Goal: Information Seeking & Learning: Learn about a topic

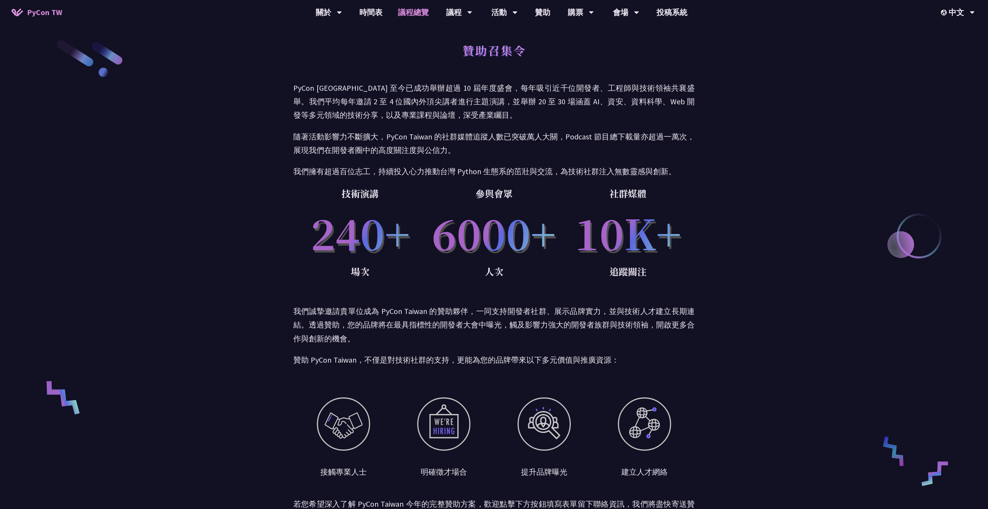
click at [417, 22] on link "議程總覽" at bounding box center [413, 12] width 46 height 25
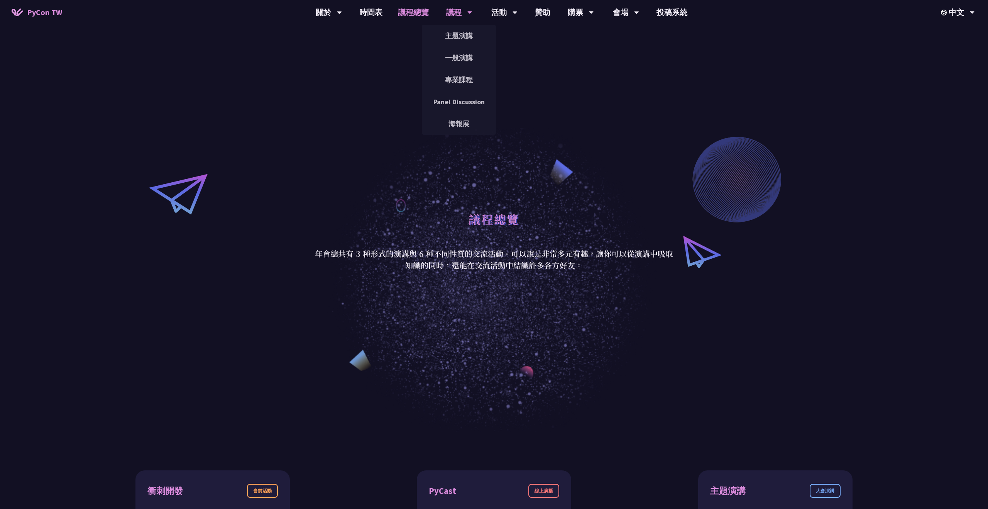
click at [342, 14] on div "議程" at bounding box center [329, 12] width 26 height 25
click at [461, 54] on link "一般演講" at bounding box center [459, 58] width 74 height 18
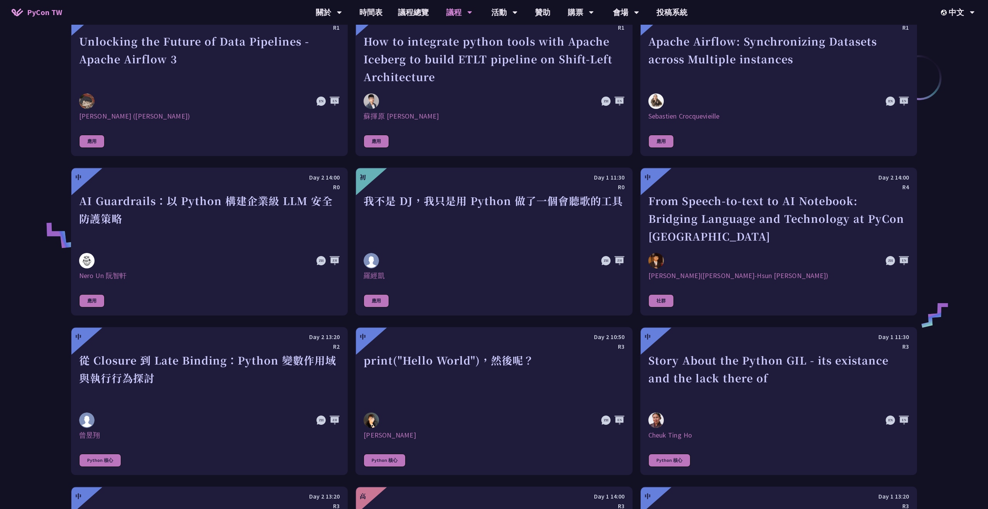
scroll to position [606, 0]
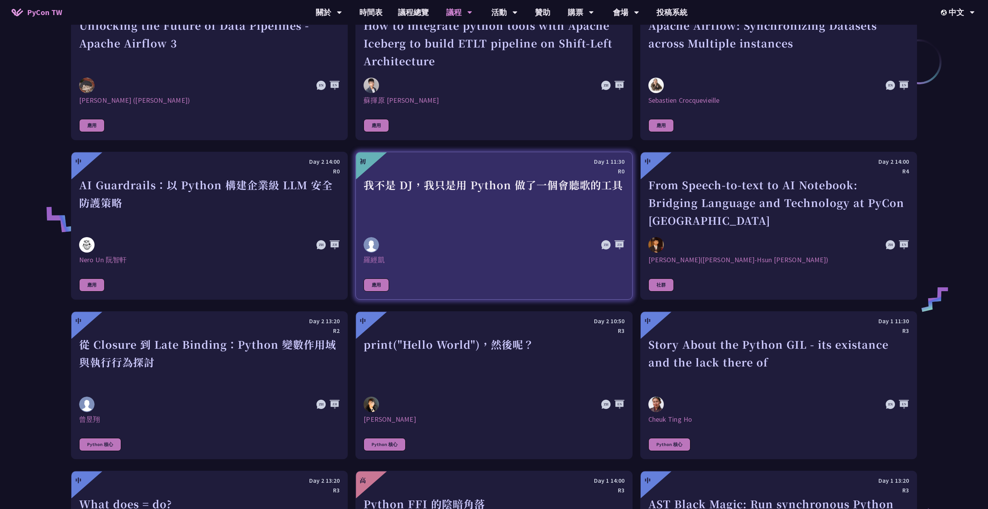
click at [473, 195] on div "我不是 DJ，我只是用 Python 做了一個會聽歌的工具" at bounding box center [494, 202] width 261 height 53
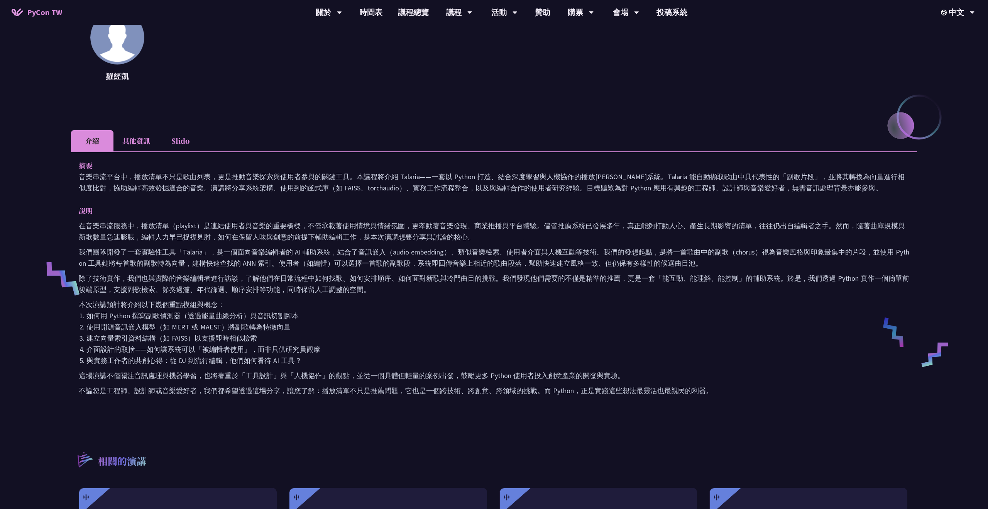
scroll to position [127, 0]
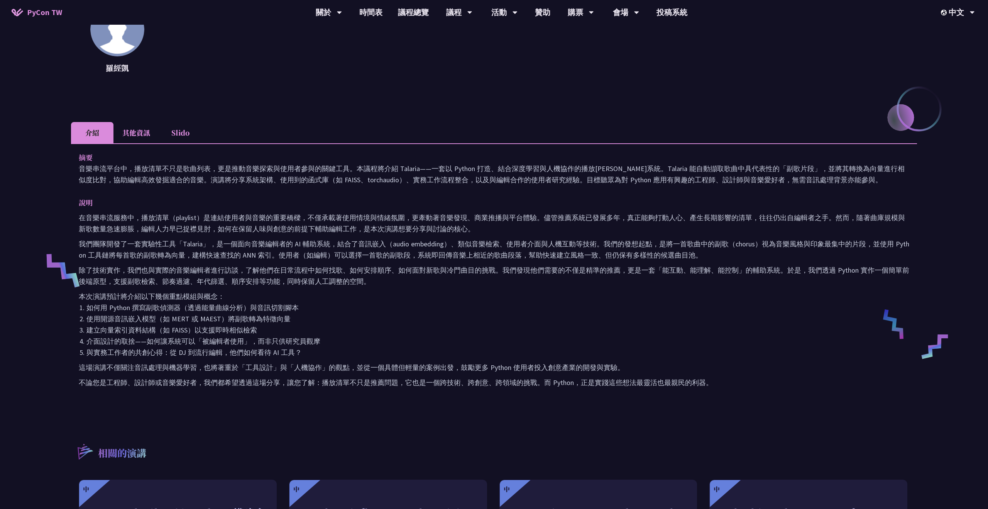
scroll to position [567, 0]
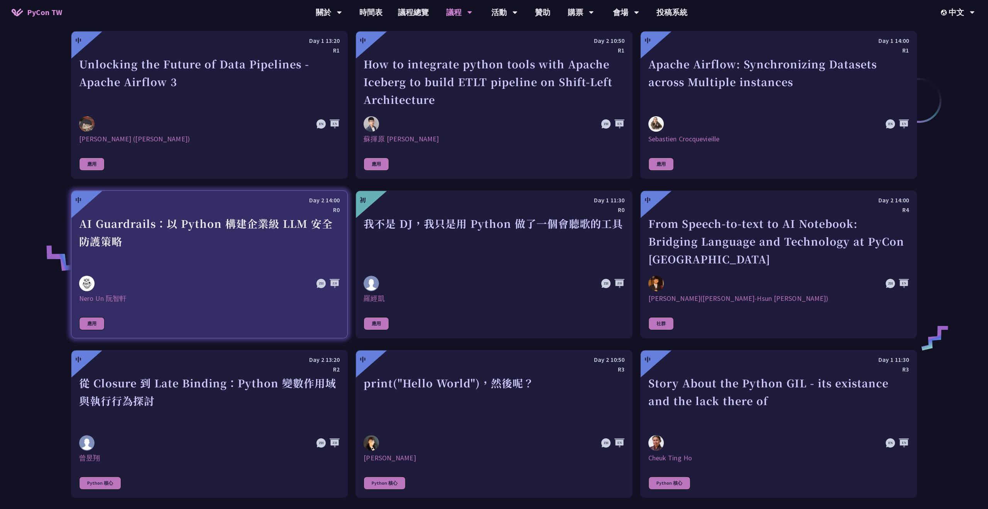
click at [243, 246] on div "AI Guardrails：以 Python 構建企業級 LLM 安全防護策略" at bounding box center [209, 241] width 261 height 53
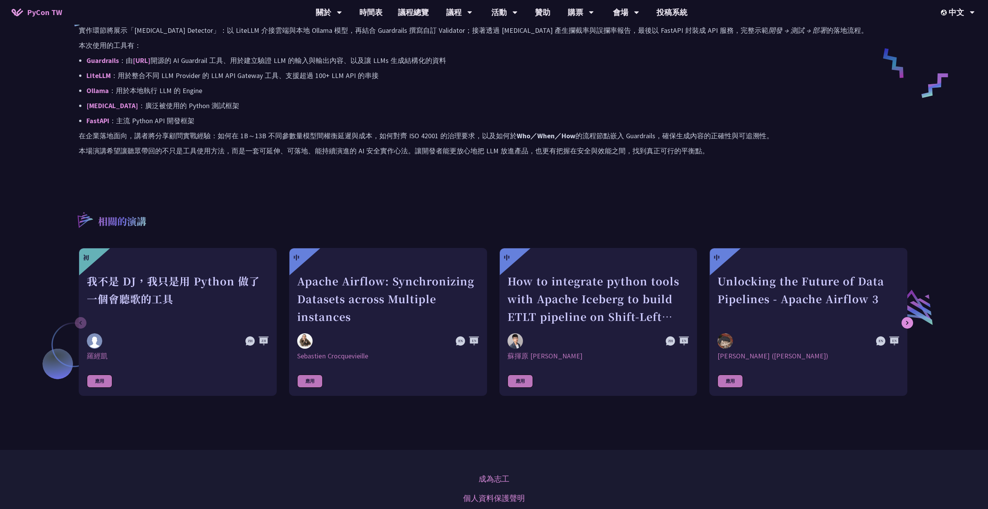
scroll to position [402, 0]
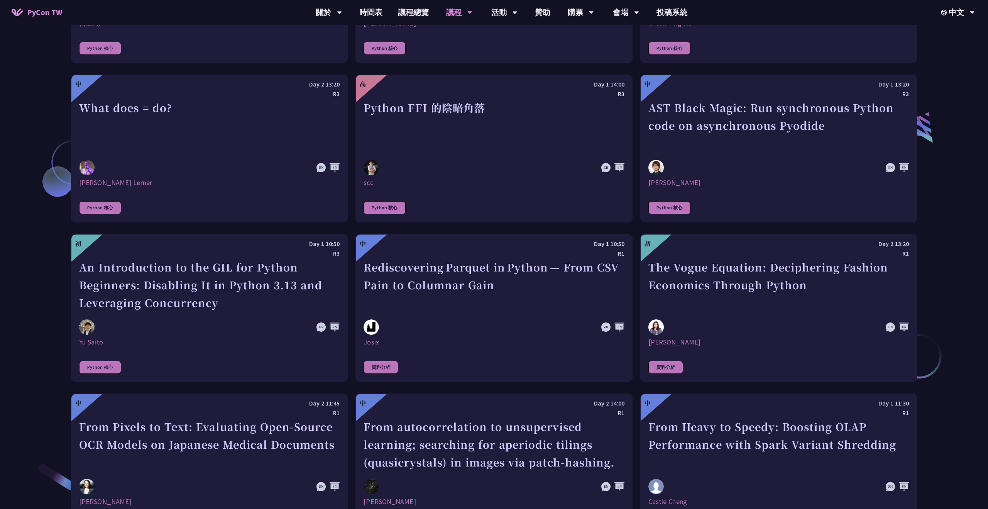
scroll to position [1027, 0]
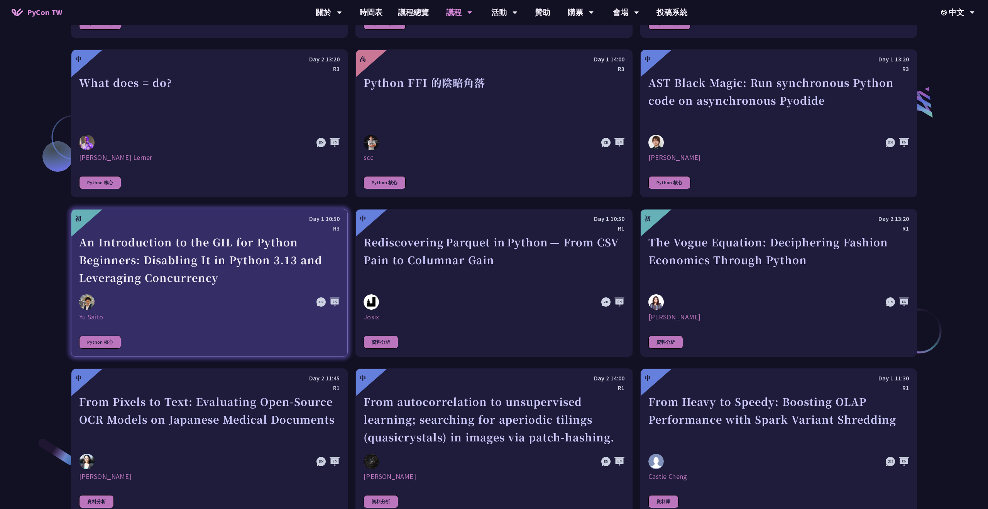
click at [304, 272] on div "An Introduction to the GIL for Python Beginners: Disabling It in Python 3.13 an…" at bounding box center [209, 259] width 261 height 53
